Goal: Task Accomplishment & Management: Complete application form

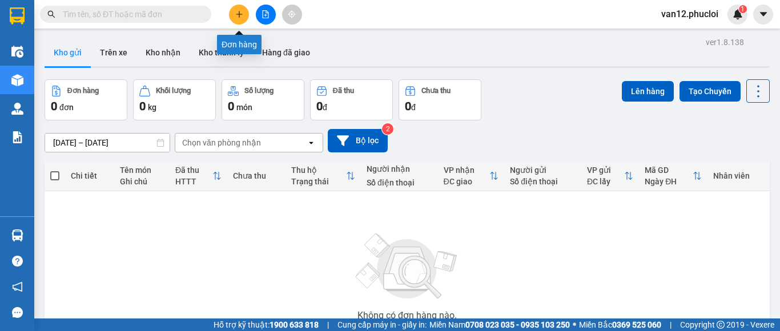
click at [240, 17] on icon "plus" at bounding box center [239, 14] width 8 height 8
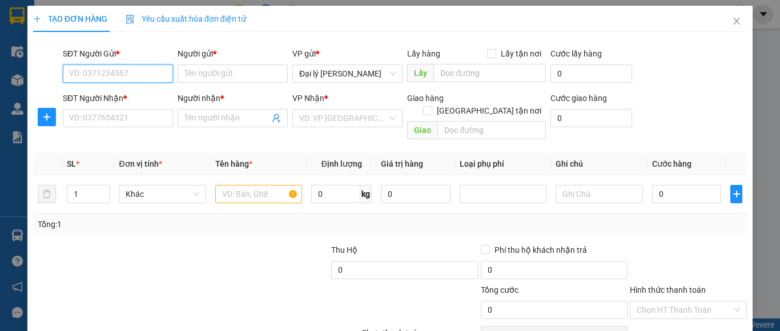
click at [162, 73] on input "SĐT Người Gửi *" at bounding box center [118, 74] width 110 height 18
click at [137, 97] on div "0339485045 - dì hòa" at bounding box center [116, 96] width 95 height 13
type input "0339485045"
type input "dì hòa"
type input "0339485045"
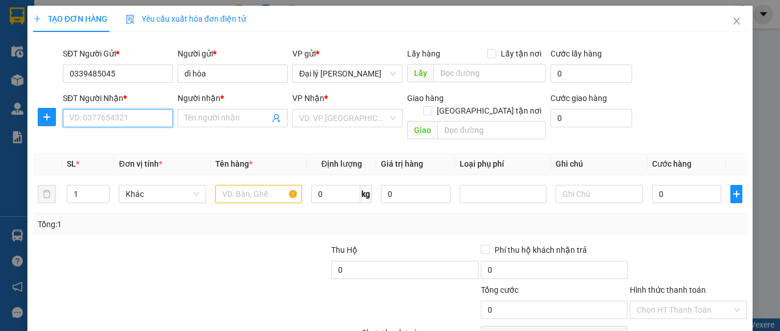
click at [166, 118] on input "SĐT Người Nhận *" at bounding box center [118, 118] width 110 height 18
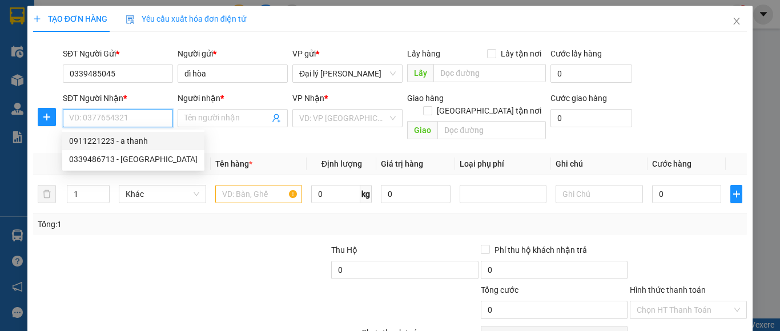
click at [137, 142] on div "0911221223 - a thanh" at bounding box center [133, 141] width 129 height 13
type input "0911221223"
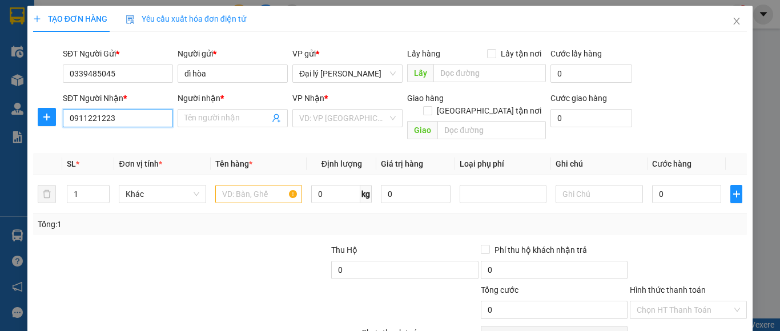
type input "a thanh"
click at [289, 185] on input "text" at bounding box center [258, 194] width 87 height 18
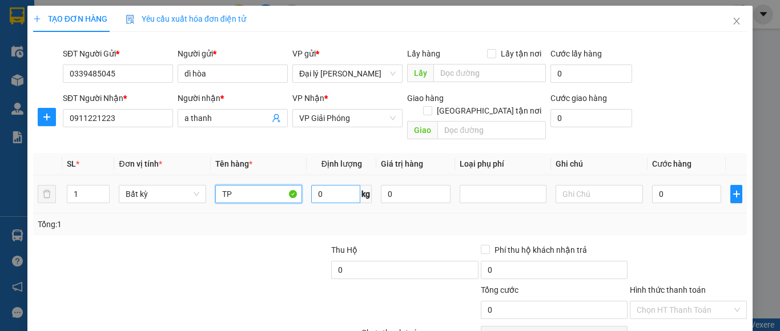
type input "TP"
click at [319, 185] on input "0" at bounding box center [335, 194] width 49 height 18
type input "38"
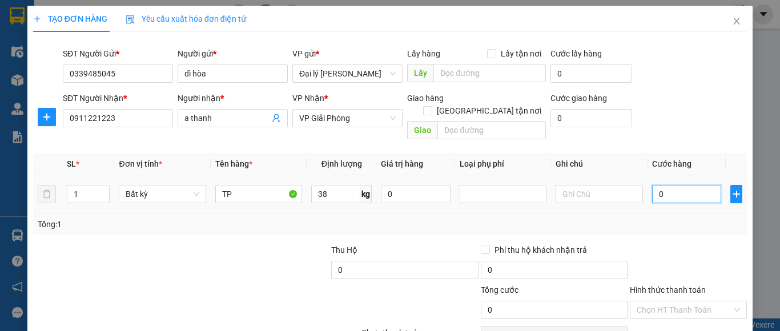
click at [654, 185] on input "0" at bounding box center [687, 194] width 70 height 18
type input "90.000"
click at [655, 185] on input "90.000" at bounding box center [687, 194] width 70 height 18
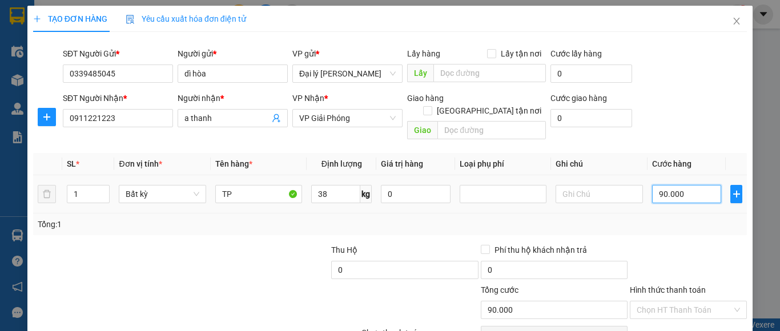
type input "0.000"
type input "0"
type input "10.000"
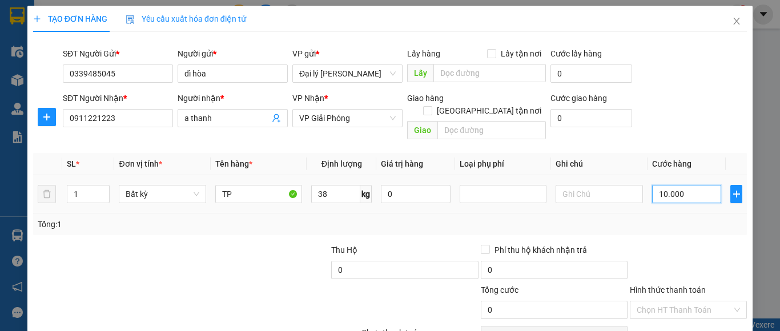
type input "10.000"
type input "100.000"
type input "1.000.000"
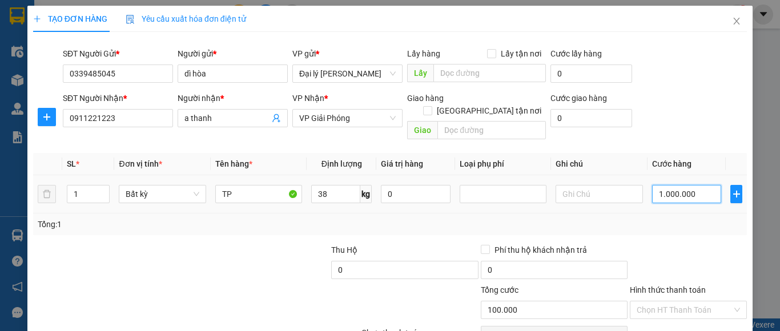
type input "1.000.000"
type input "100.000"
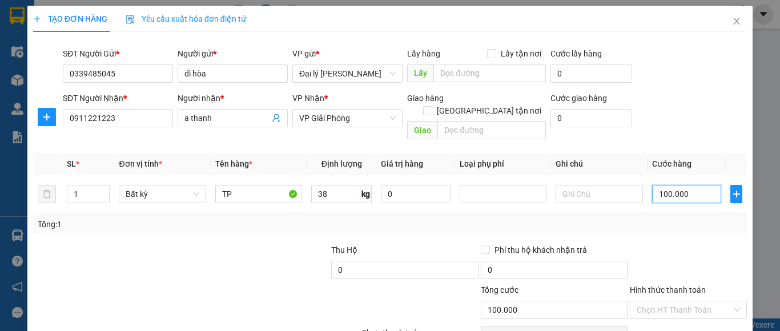
type input "100.000"
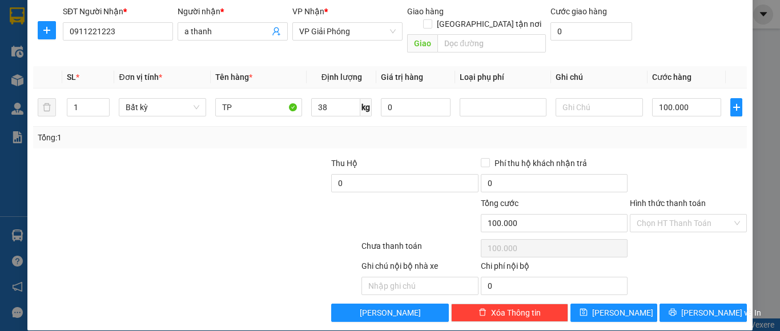
scroll to position [87, 0]
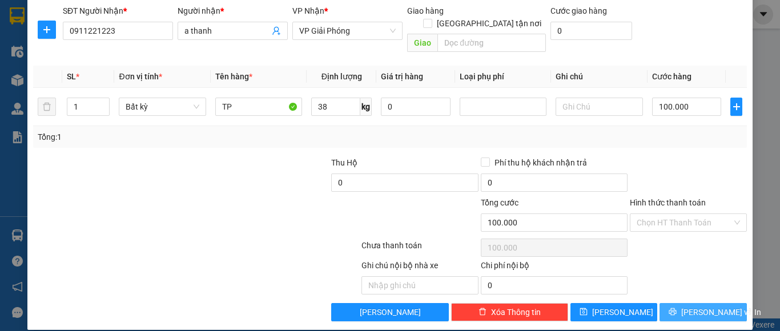
click at [698, 306] on span "[PERSON_NAME] và In" at bounding box center [721, 312] width 80 height 13
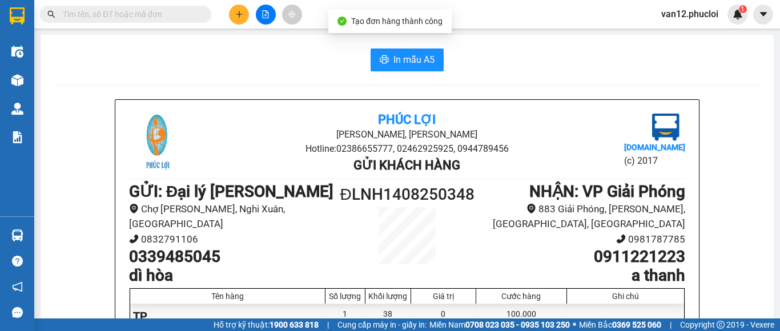
click at [750, 275] on div "[GEOGRAPHIC_DATA][PERSON_NAME], Phường Nghi Hương Hotline: 02386655777, 0246292…" at bounding box center [407, 328] width 706 height 459
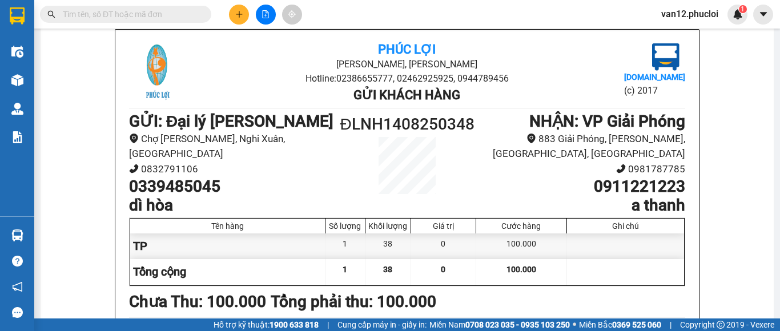
scroll to position [91, 0]
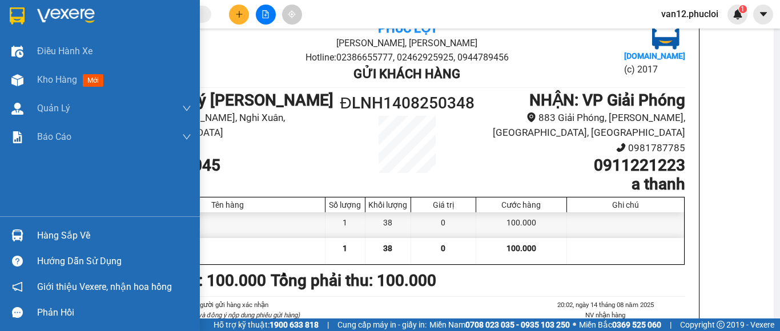
click at [18, 14] on img at bounding box center [17, 15] width 15 height 17
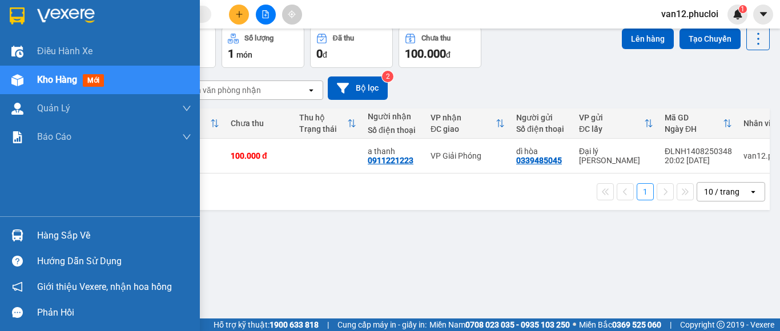
scroll to position [53, 0]
